Goal: Information Seeking & Learning: Find specific fact

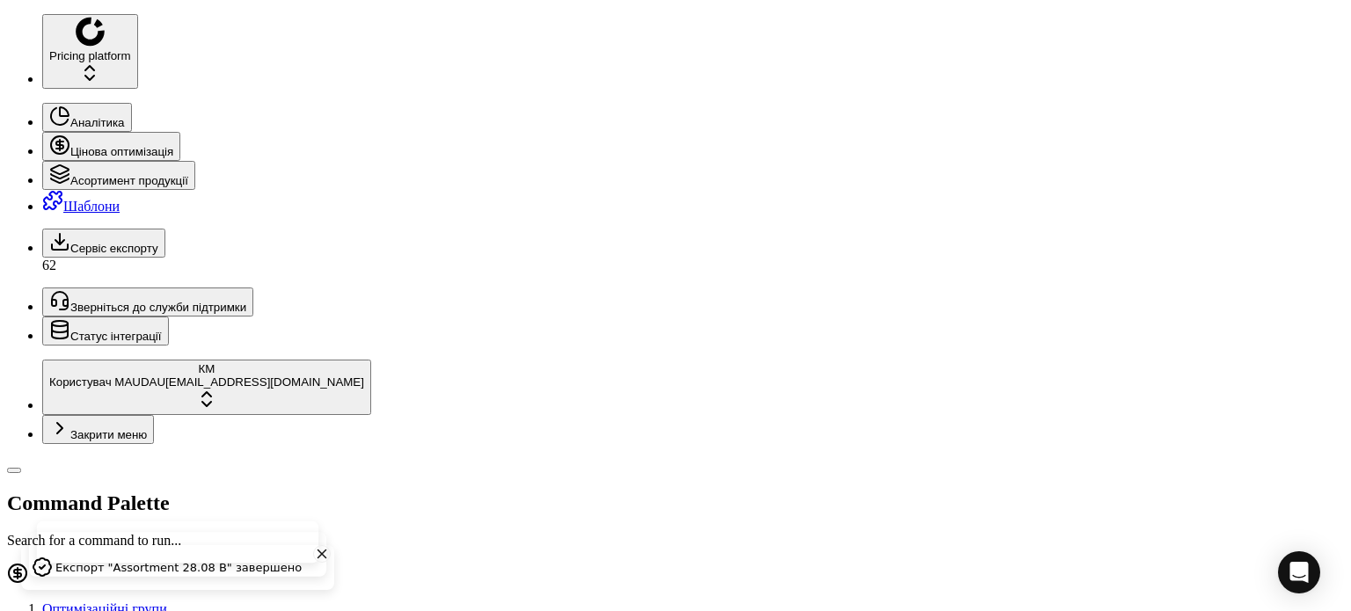
drag, startPoint x: 135, startPoint y: 62, endPoint x: 22, endPoint y: 62, distance: 112.6
click at [22, 62] on div "Pricing platform Аналітика Цінова оптимізація Асортимент продукції Шаблони Серв…" at bounding box center [675, 618] width 1337 height 1208
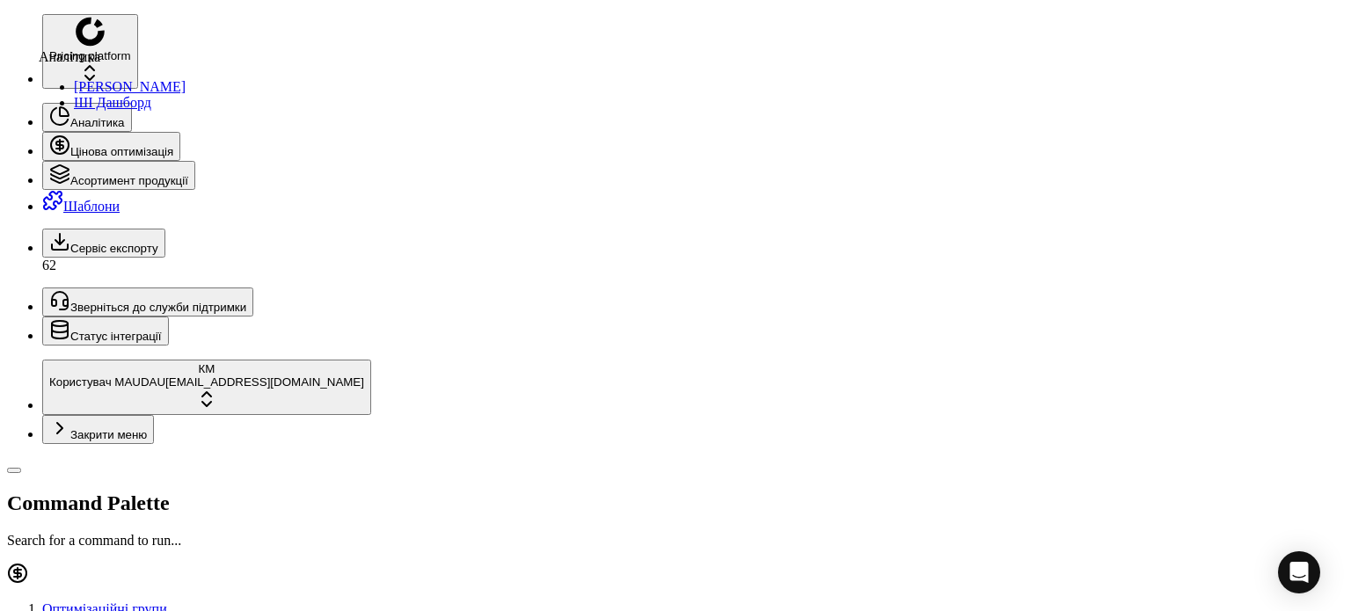
drag, startPoint x: 985, startPoint y: 161, endPoint x: 971, endPoint y: 179, distance: 22.5
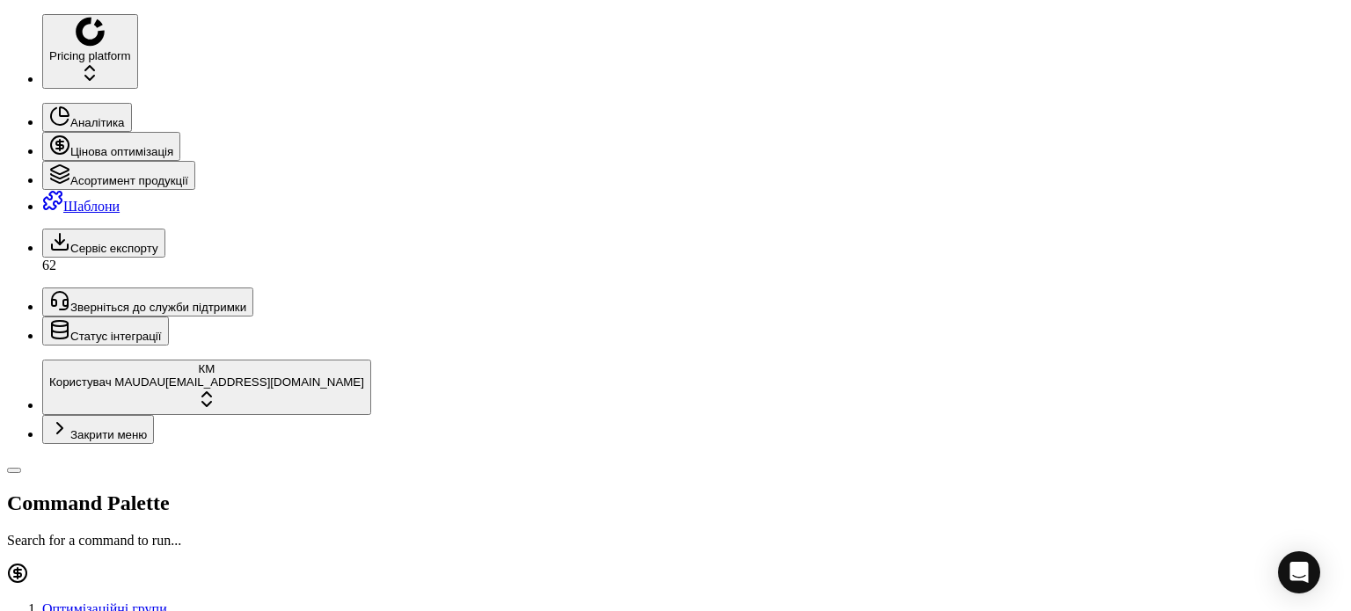
scroll to position [176, 0]
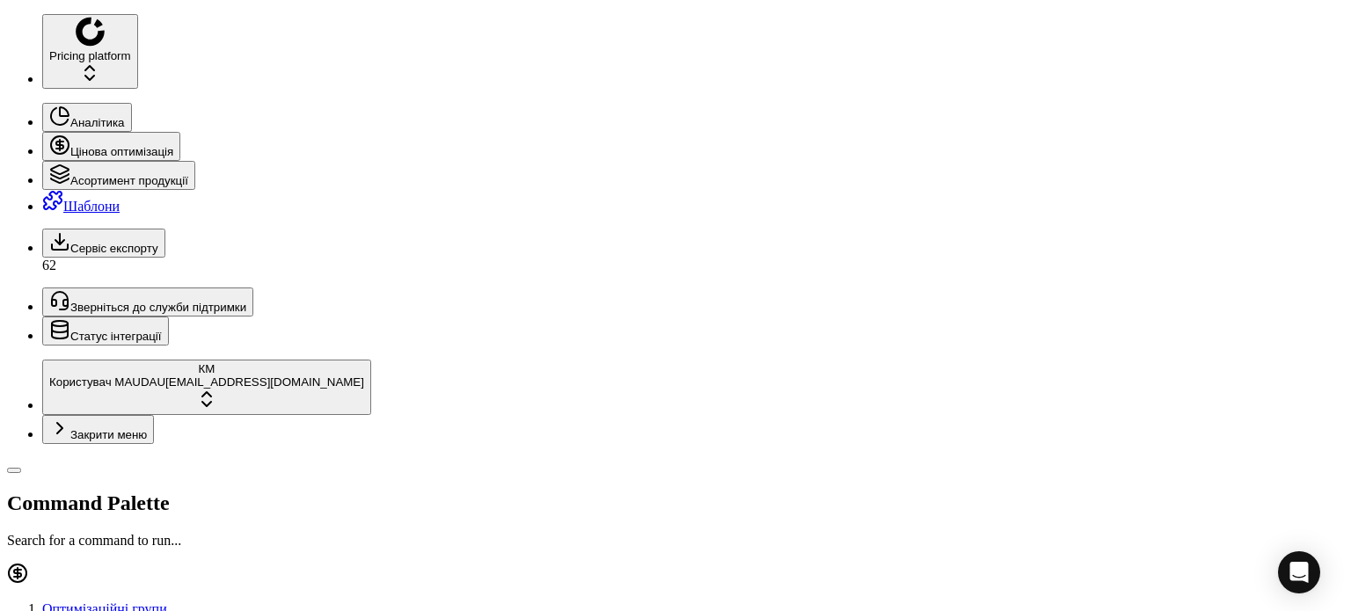
drag, startPoint x: 141, startPoint y: 60, endPoint x: 0, endPoint y: 22, distance: 145.7
click at [7, 22] on div "Pricing platform Аналітика Цінова оптимізація Асортимент продукції Шаблони Серв…" at bounding box center [675, 618] width 1337 height 1208
paste input "11742"
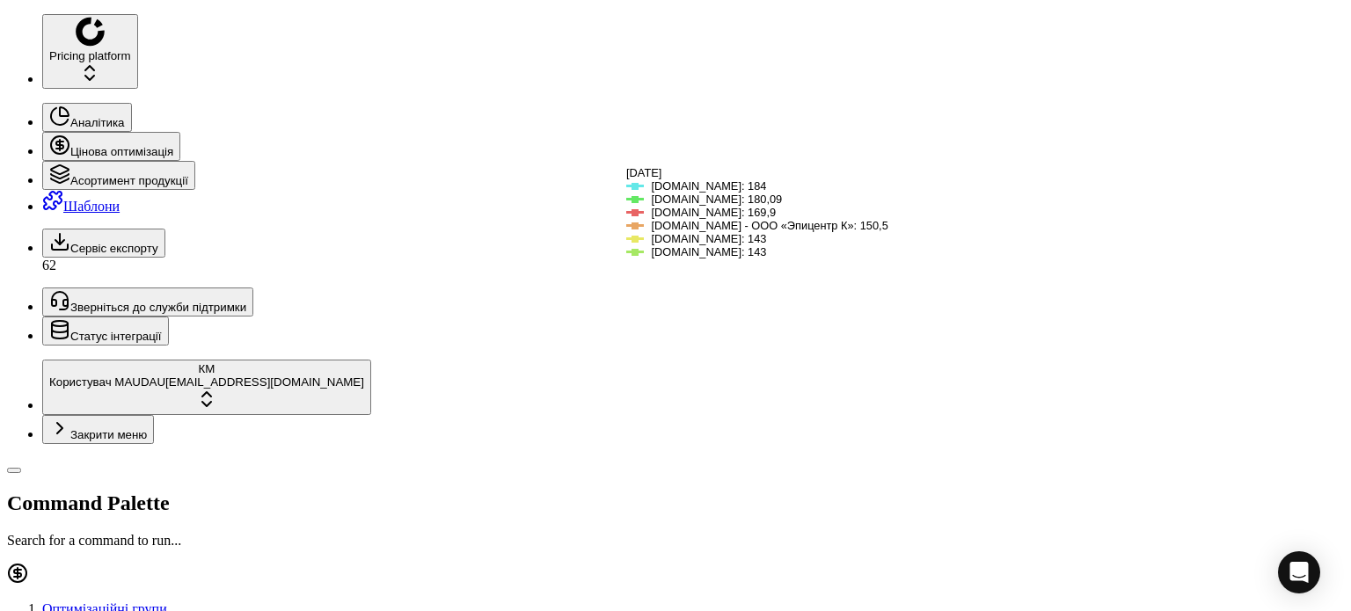
scroll to position [264, 0]
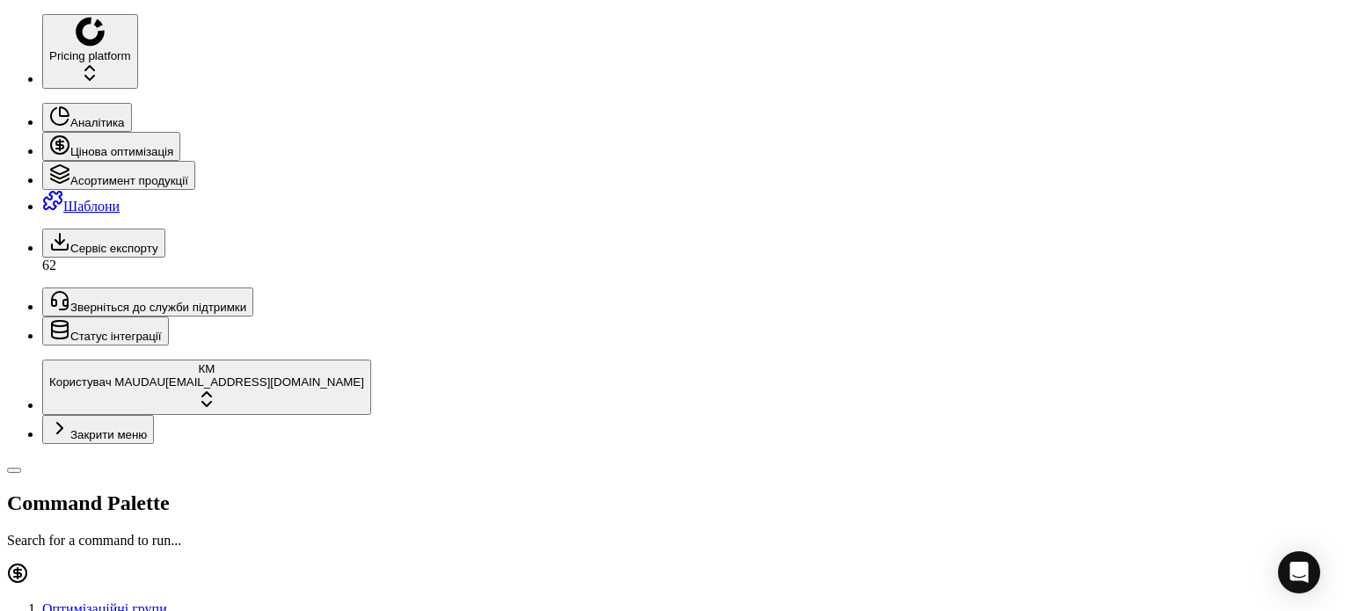
drag, startPoint x: 1331, startPoint y: 20, endPoint x: 1279, endPoint y: 11, distance: 53.6
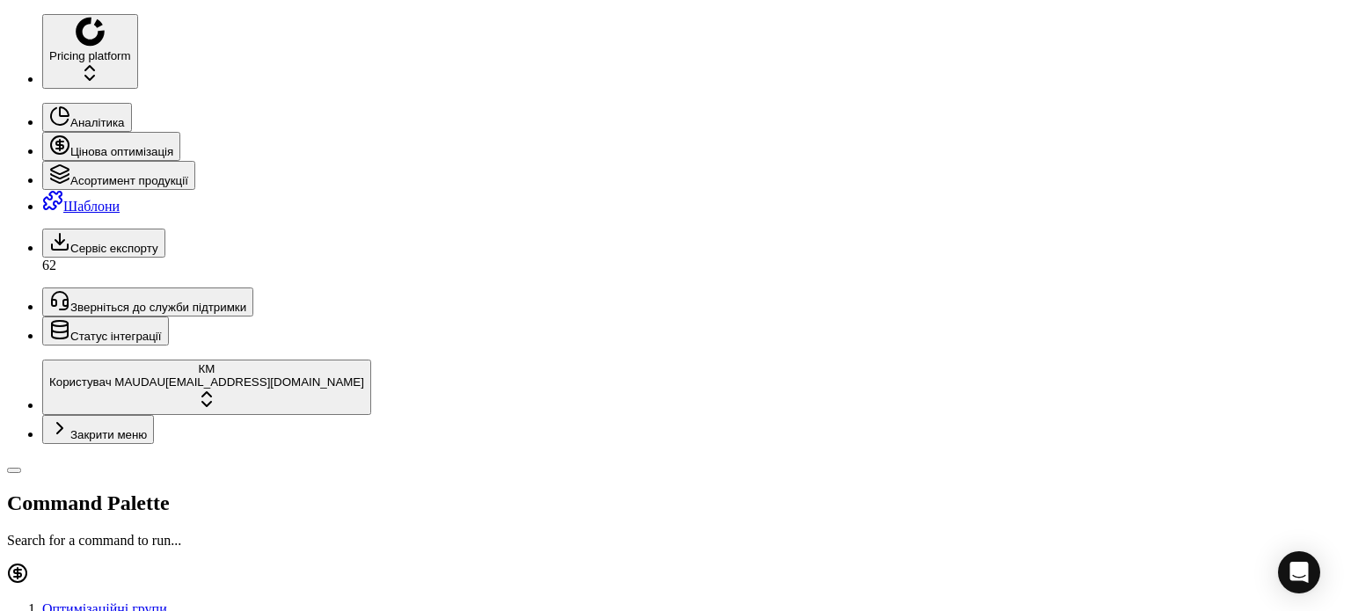
scroll to position [176, 0]
drag, startPoint x: 141, startPoint y: 59, endPoint x: 19, endPoint y: 47, distance: 121.9
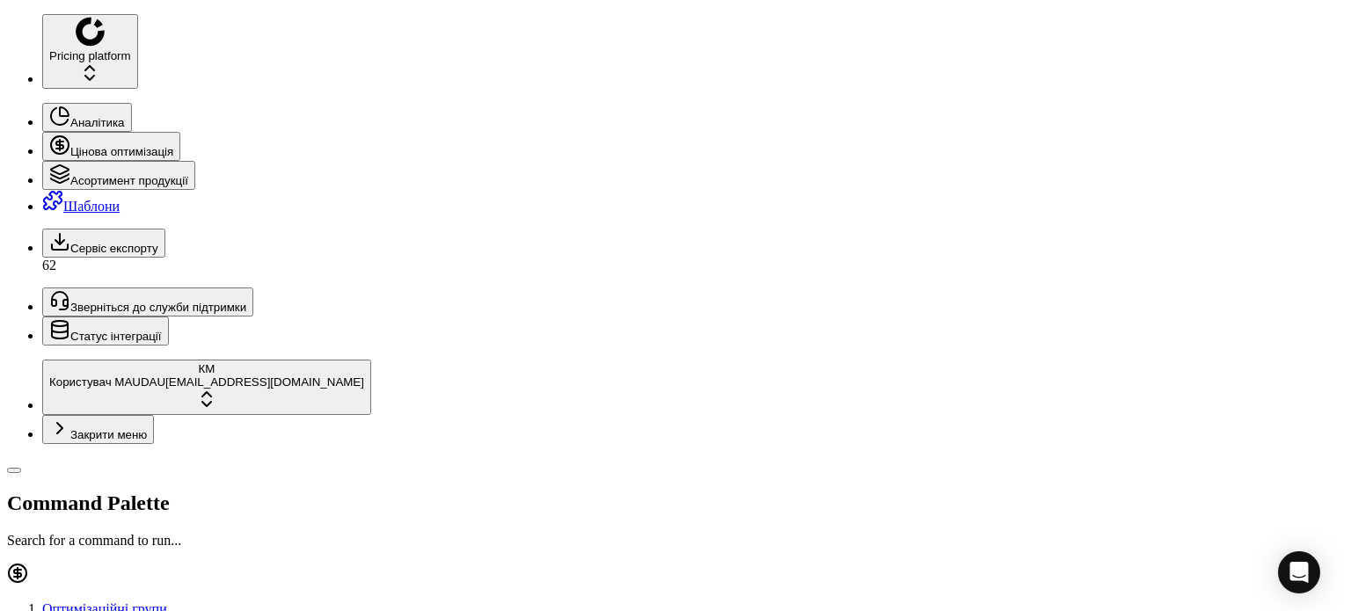
click at [18, 53] on div "Pricing platform Аналітика Цінова оптимізація Асортимент продукції Шаблони Серв…" at bounding box center [675, 618] width 1337 height 1208
paste input "39260"
type input "339260"
